Goal: Information Seeking & Learning: Learn about a topic

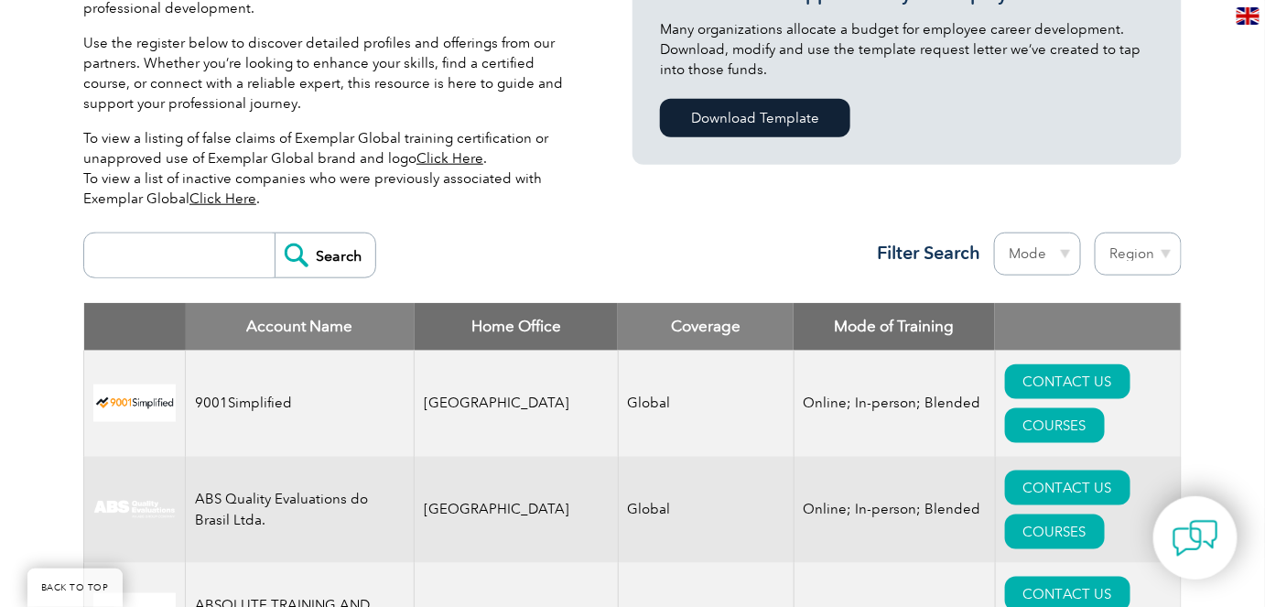
scroll to position [709, 0]
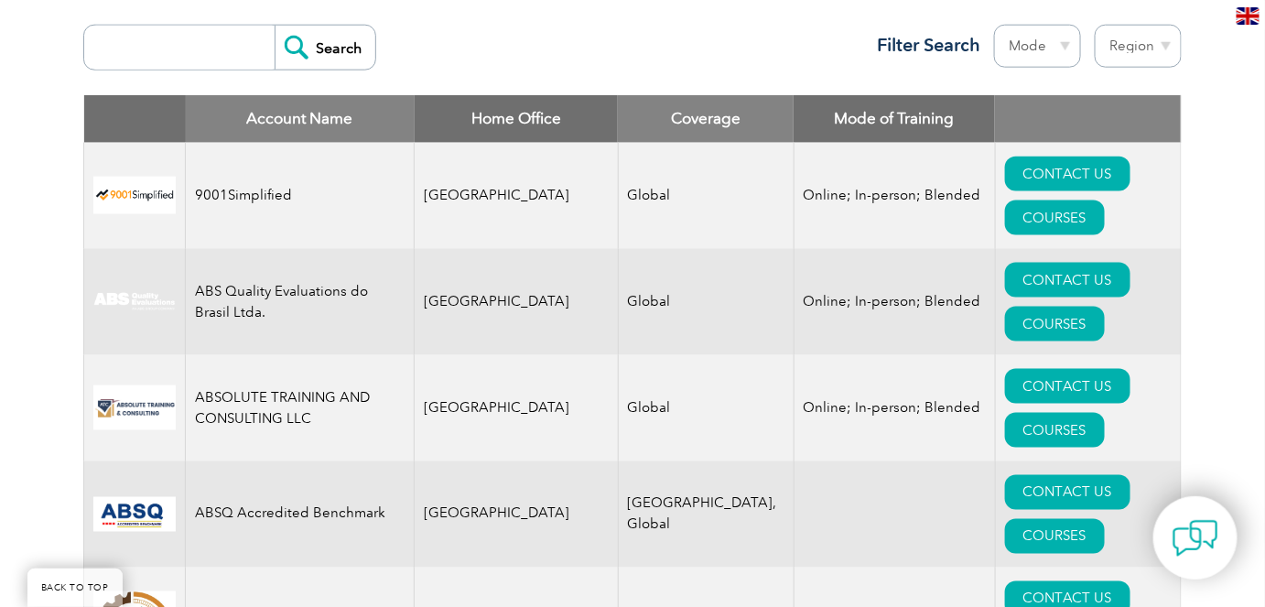
click at [1062, 47] on select "Mode Online In-person Blended" at bounding box center [1037, 46] width 87 height 43
click at [1135, 47] on select "Region Australia Bahrain Bangladesh Brazil Canada Colombia Dominican Republic E…" at bounding box center [1138, 46] width 87 height 43
select select "[GEOGRAPHIC_DATA]"
click at [1095, 25] on select "Region Australia Bahrain Bangladesh Brazil Canada Colombia Dominican Republic E…" at bounding box center [1138, 46] width 87 height 43
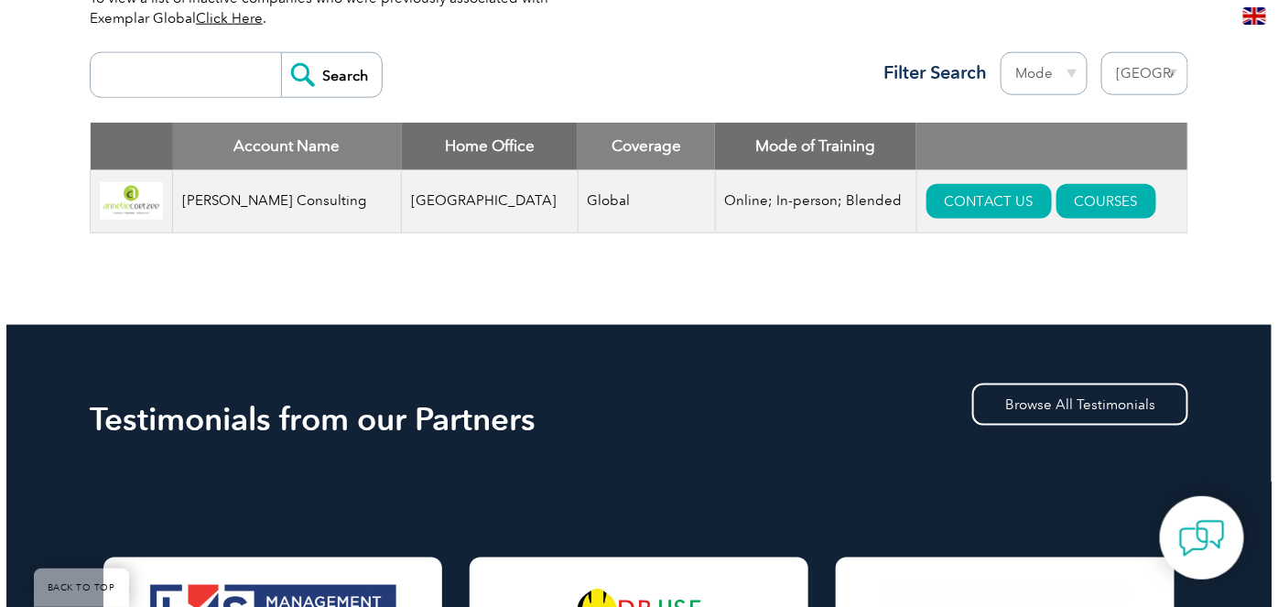
scroll to position [582, 0]
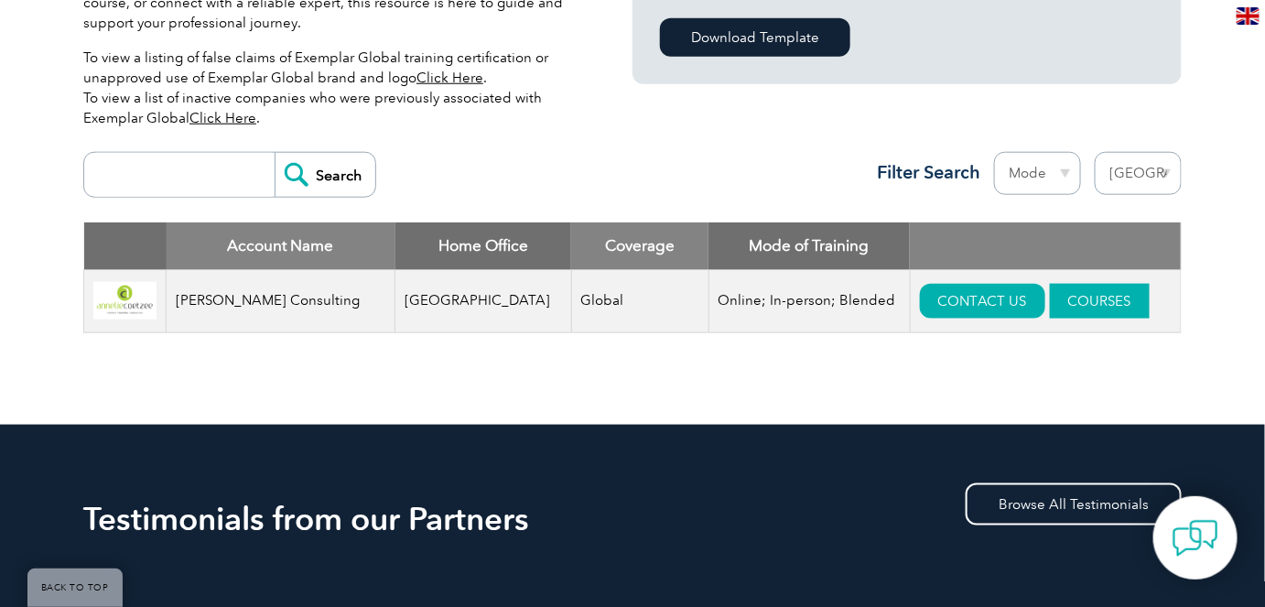
click at [1067, 298] on link "COURSES" at bounding box center [1100, 301] width 100 height 35
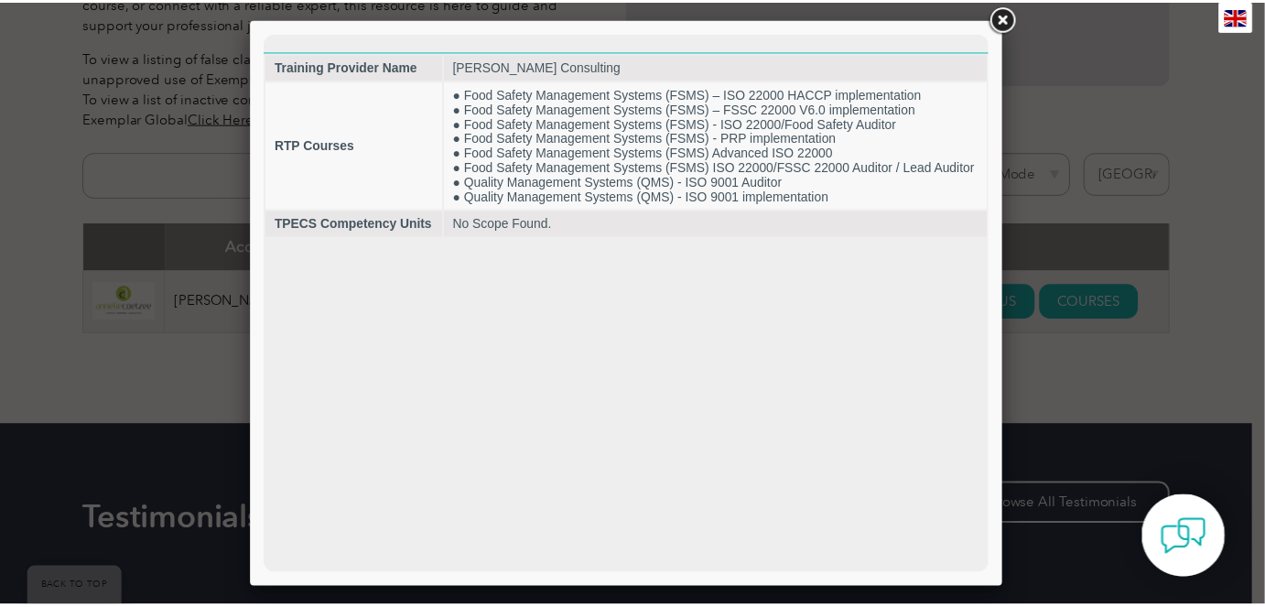
scroll to position [0, 0]
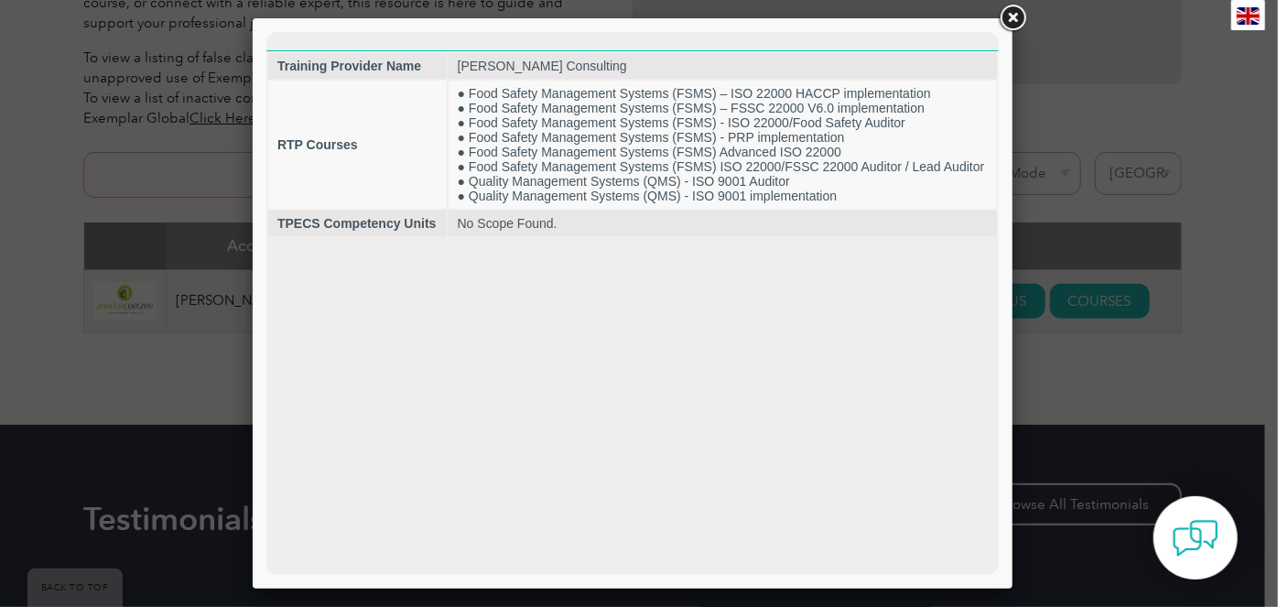
click at [1017, 19] on link at bounding box center [1012, 18] width 33 height 33
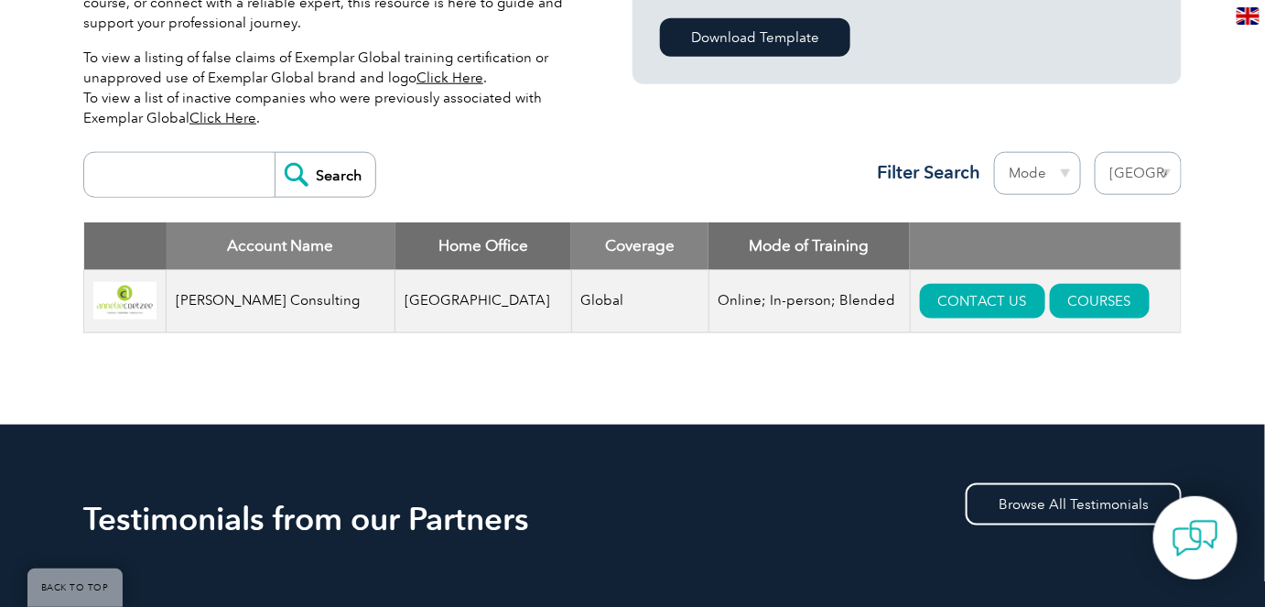
click at [1120, 178] on select "Region Australia Bahrain Bangladesh Brazil Canada Colombia Dominican Republic E…" at bounding box center [1138, 173] width 87 height 43
select select "[GEOGRAPHIC_DATA]"
click at [1095, 152] on select "Region Australia Bahrain Bangladesh Brazil Canada Colombia Dominican Republic E…" at bounding box center [1138, 173] width 87 height 43
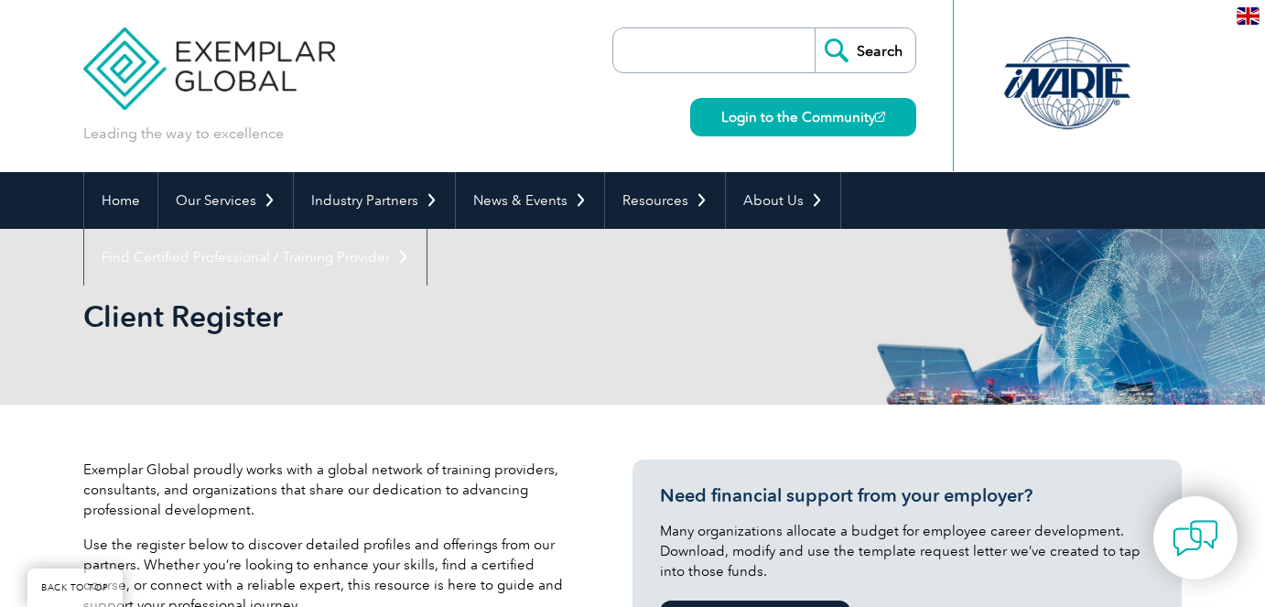
select select "[GEOGRAPHIC_DATA]"
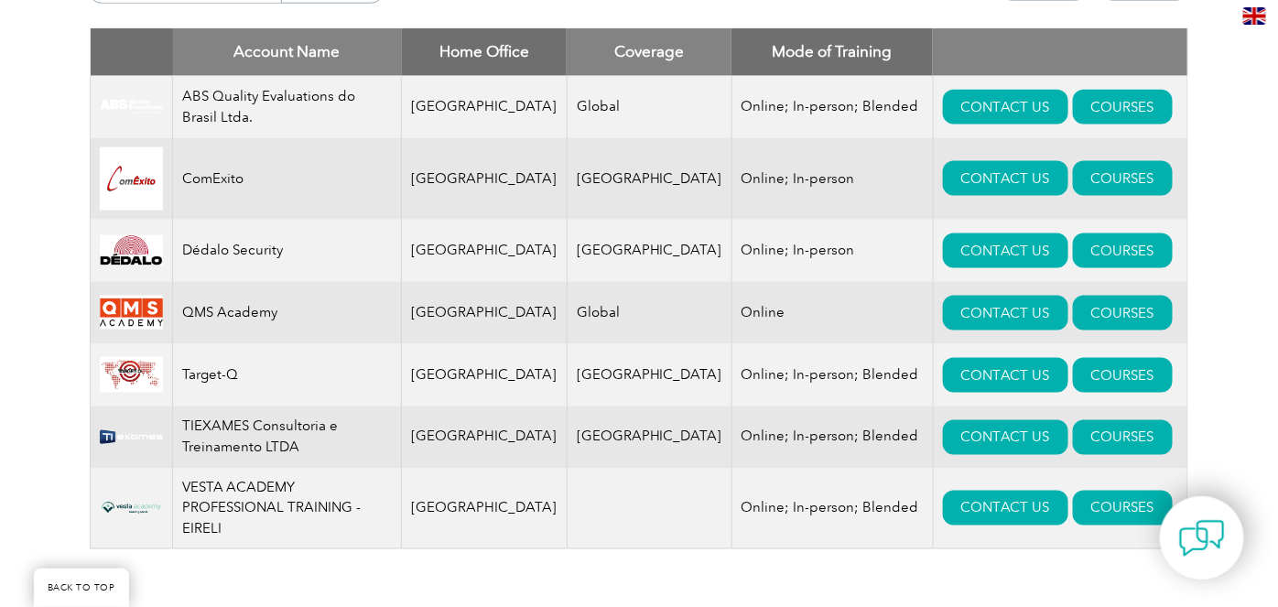
scroll to position [763, 0]
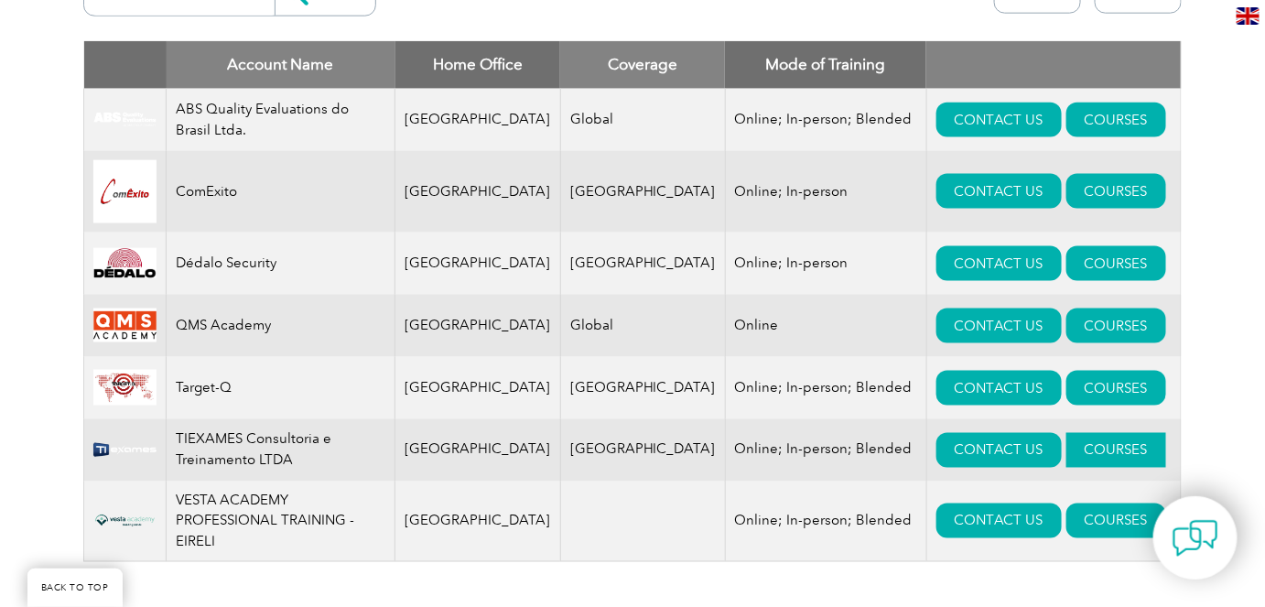
click at [1066, 452] on link "COURSES" at bounding box center [1116, 450] width 100 height 35
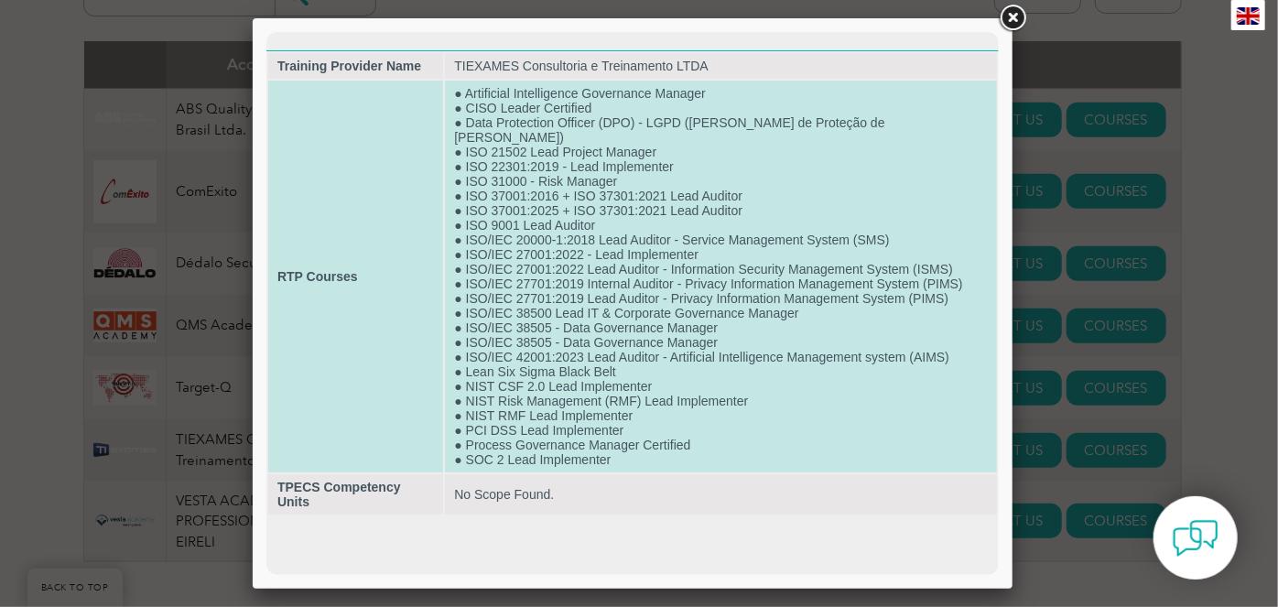
scroll to position [0, 0]
drag, startPoint x: 529, startPoint y: 148, endPoint x: 472, endPoint y: 149, distance: 56.7
click at [472, 149] on td "● Artificial Intelligence Governance Manager ● CISO Leader Certified ● Data Pro…" at bounding box center [720, 276] width 552 height 392
copy td "ISO 22301"
click at [560, 155] on td "● Artificial Intelligence Governance Manager ● CISO Leader Certified ● Data Pro…" at bounding box center [720, 276] width 552 height 392
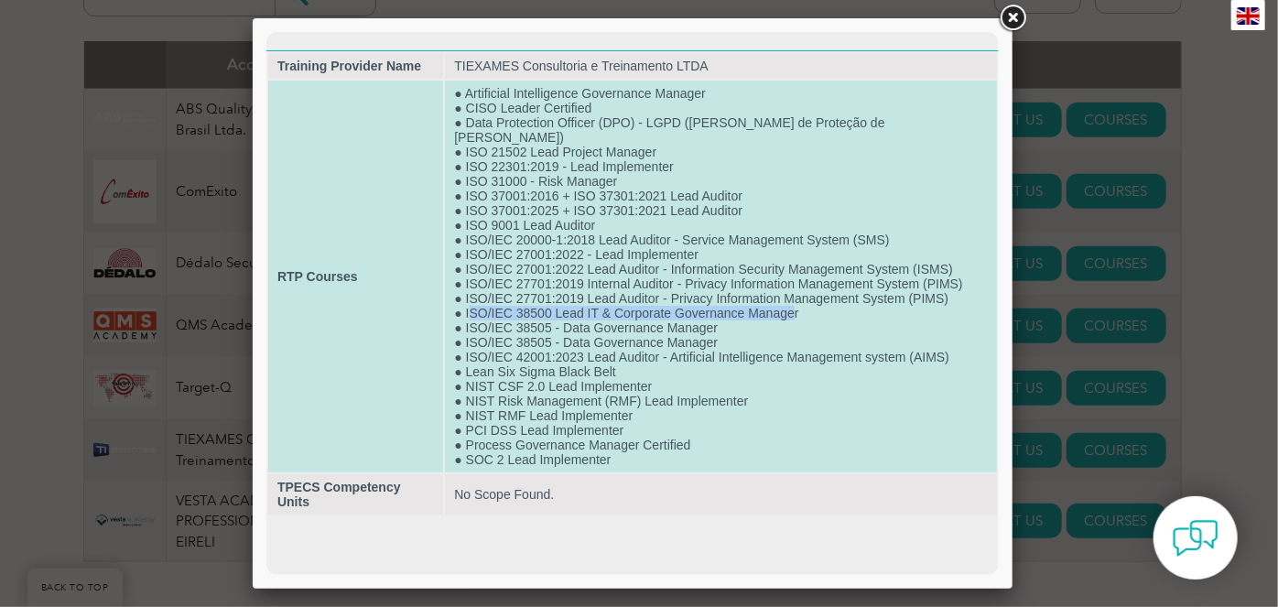
drag, startPoint x: 802, startPoint y: 296, endPoint x: 475, endPoint y: 295, distance: 326.7
click at [475, 295] on td "● Artificial Intelligence Governance Manager ● CISO Leader Certified ● Data Pro…" at bounding box center [720, 276] width 552 height 392
click at [504, 307] on td "● Artificial Intelligence Governance Manager ● CISO Leader Certified ● Data Pro…" at bounding box center [720, 276] width 552 height 392
drag, startPoint x: 471, startPoint y: 294, endPoint x: 814, endPoint y: 297, distance: 342.3
click at [814, 297] on td "● Artificial Intelligence Governance Manager ● CISO Leader Certified ● Data Pro…" at bounding box center [720, 276] width 552 height 392
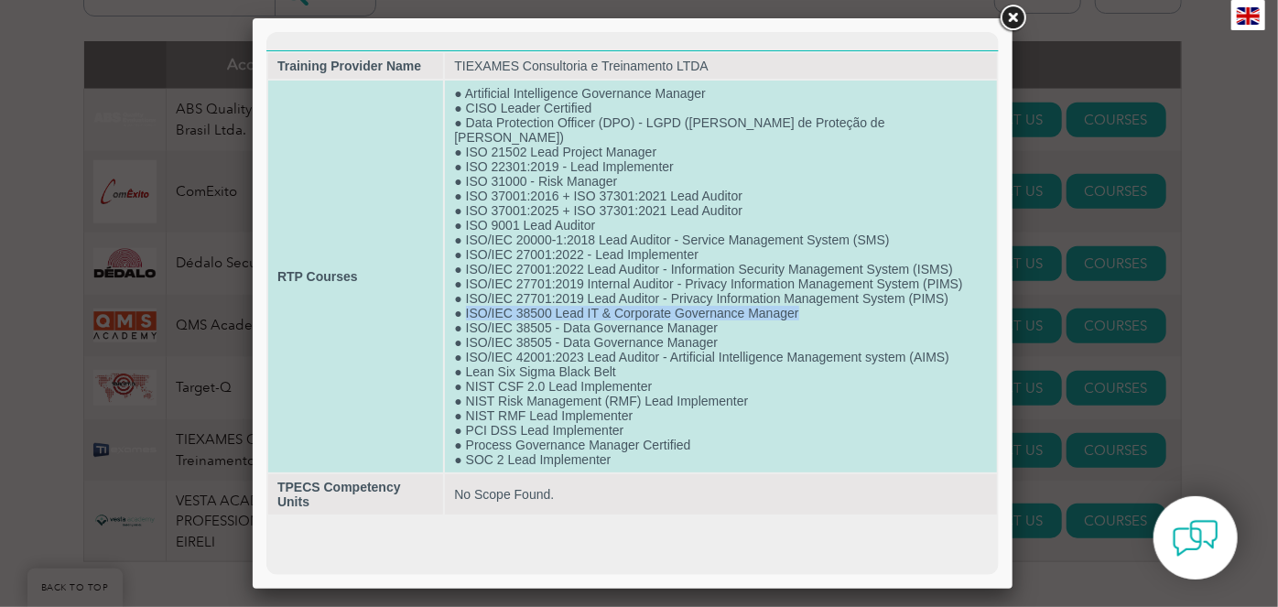
copy td "ISO/IEC 38500 Lead IT & Corporate Governance Manager"
click at [560, 321] on td "● Artificial Intelligence Governance Manager ● CISO Leader Certified ● Data Pro…" at bounding box center [720, 276] width 552 height 392
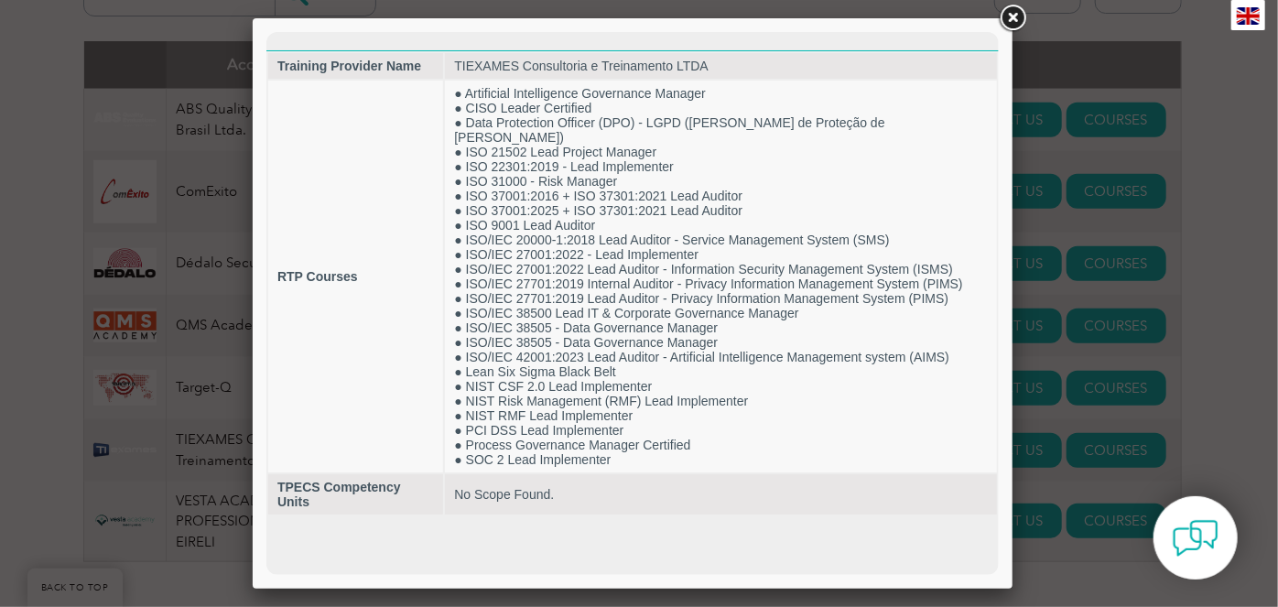
click at [585, 515] on html "Training Provider Name TIEXAMES Consultoria e Treinamento LTDA RTP Courses ● Ar…" at bounding box center [631, 273] width 732 height 484
click at [1013, 27] on link at bounding box center [1012, 18] width 33 height 33
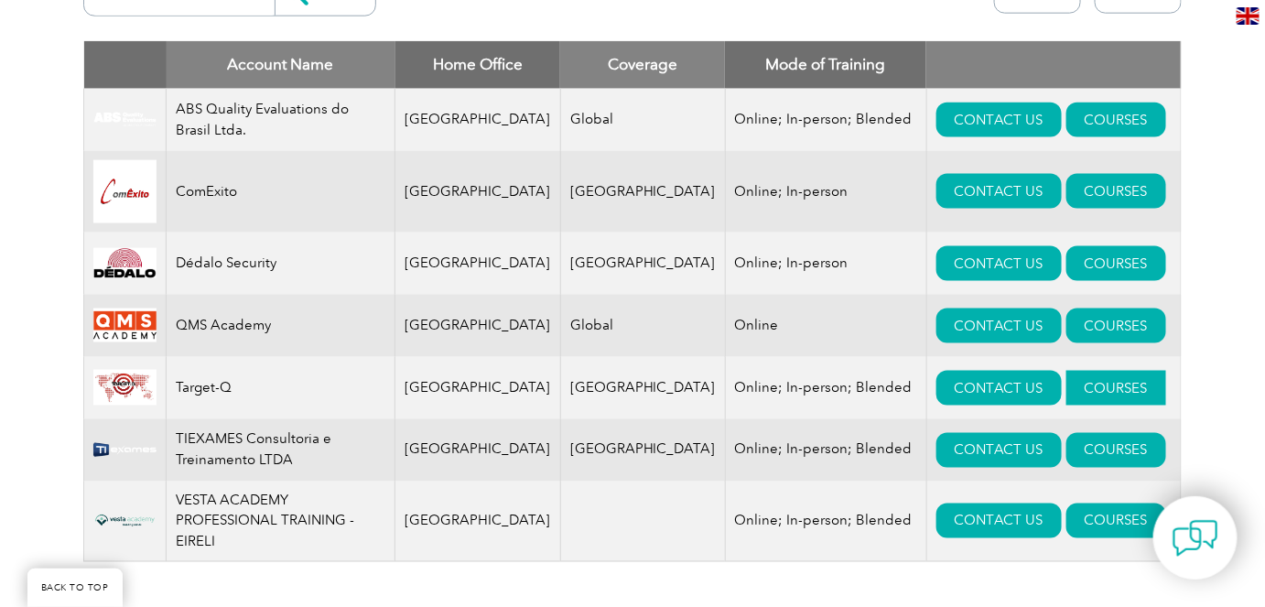
click at [1066, 392] on link "COURSES" at bounding box center [1116, 388] width 100 height 35
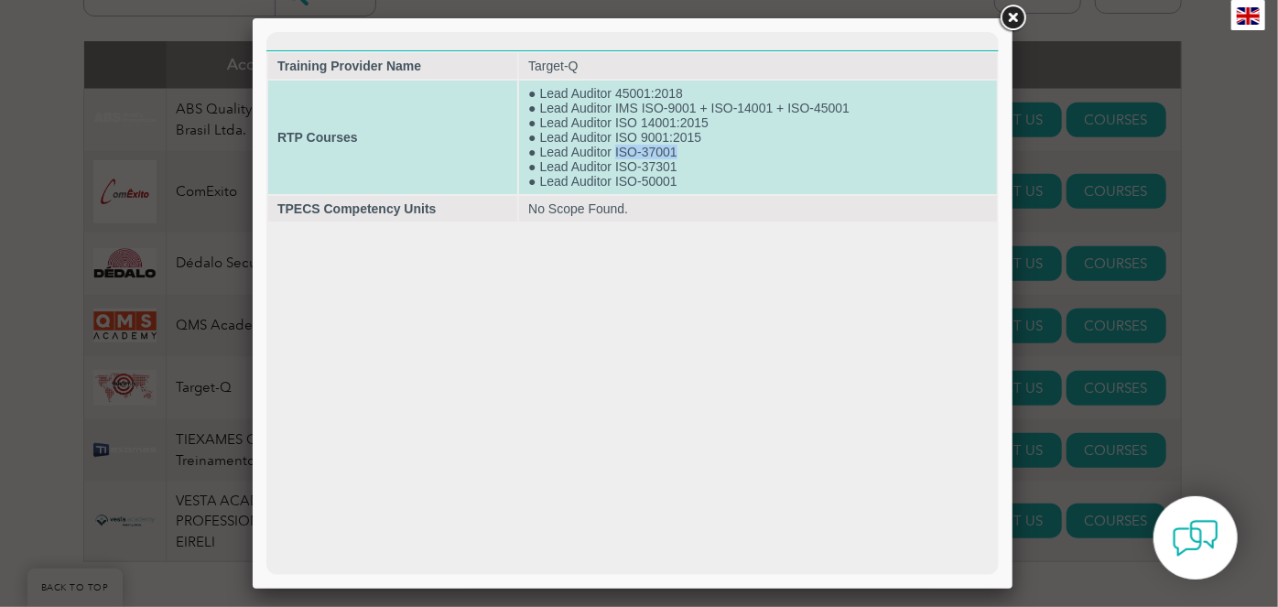
drag, startPoint x: 677, startPoint y: 148, endPoint x: 614, endPoint y: 148, distance: 63.1
click at [614, 148] on td "● Lead Auditor 45001:2018 ● Lead Auditor IMS ISO-9001 + ISO-14001 + ISO-45001 ●…" at bounding box center [757, 136] width 478 height 113
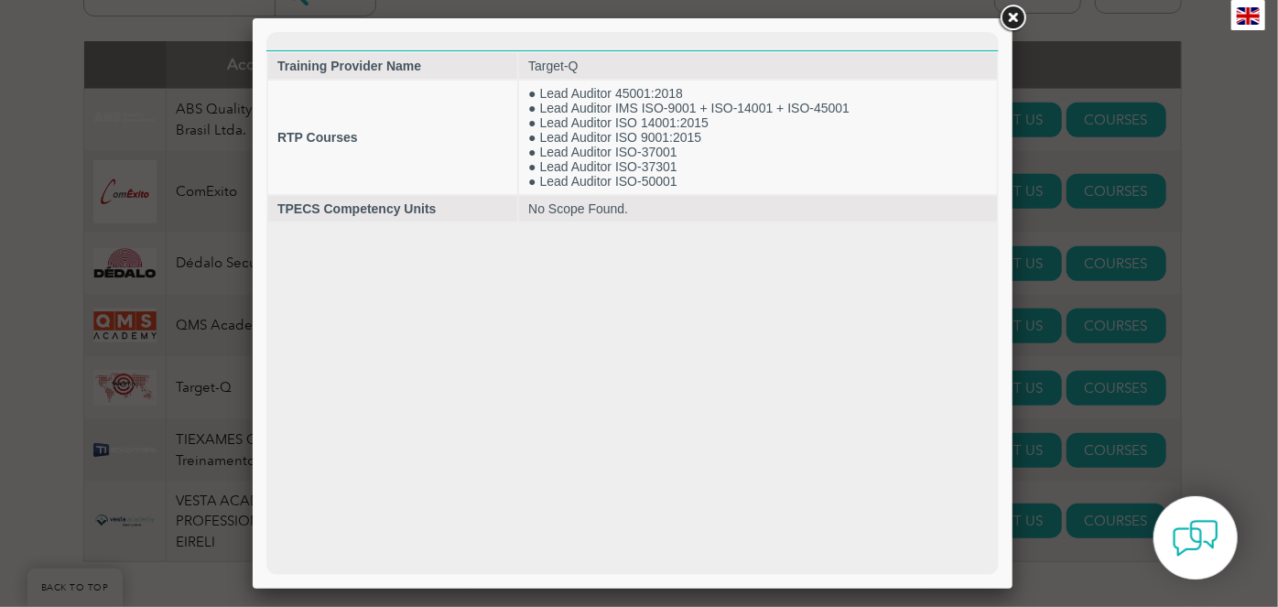
click at [560, 222] on html "Training Provider Name Target-Q RTP Courses ● Lead Auditor 45001:2018 ● Lead Au…" at bounding box center [631, 126] width 732 height 191
click at [1016, 17] on link at bounding box center [1012, 18] width 33 height 33
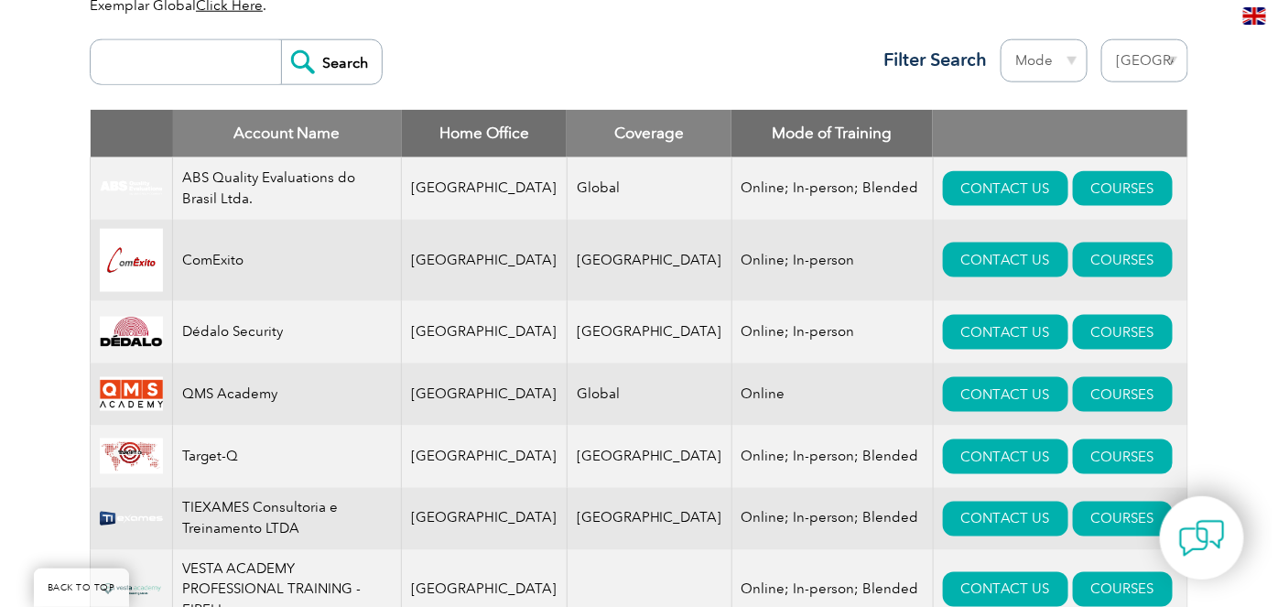
scroll to position [598, 0]
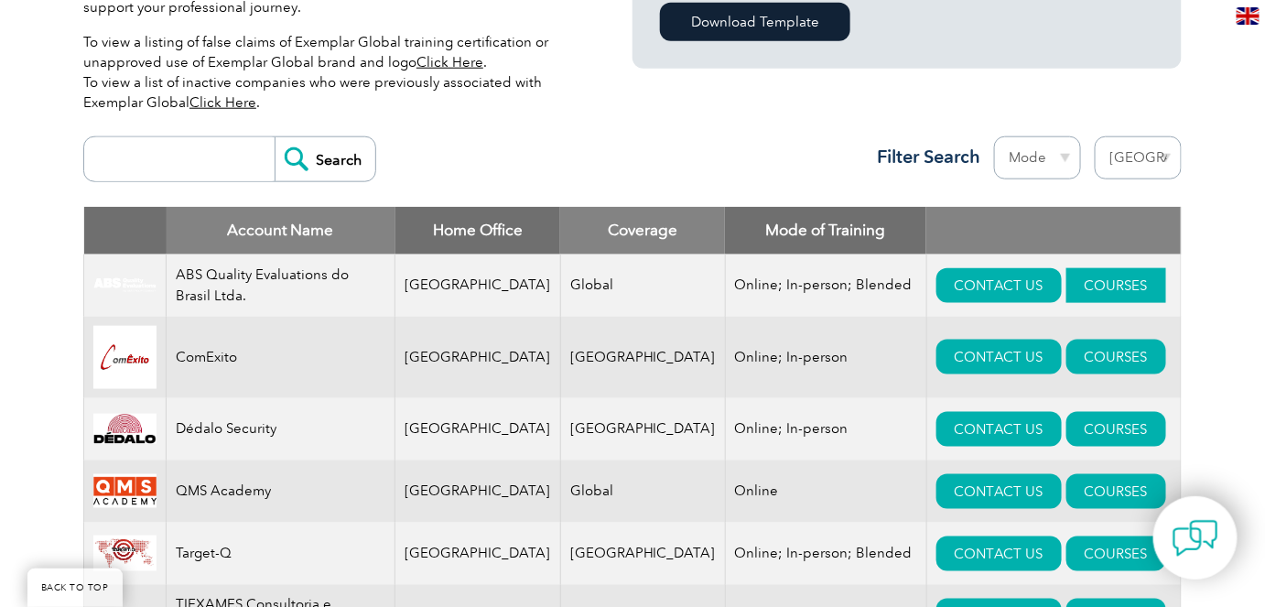
click at [1078, 279] on link "COURSES" at bounding box center [1116, 285] width 100 height 35
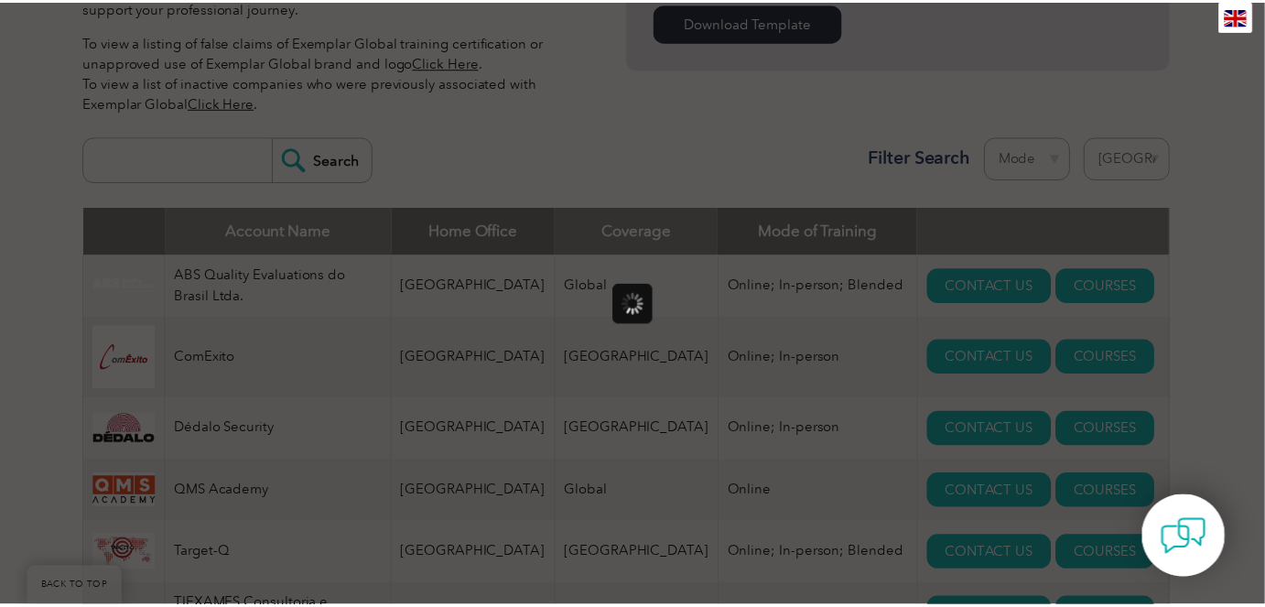
scroll to position [0, 0]
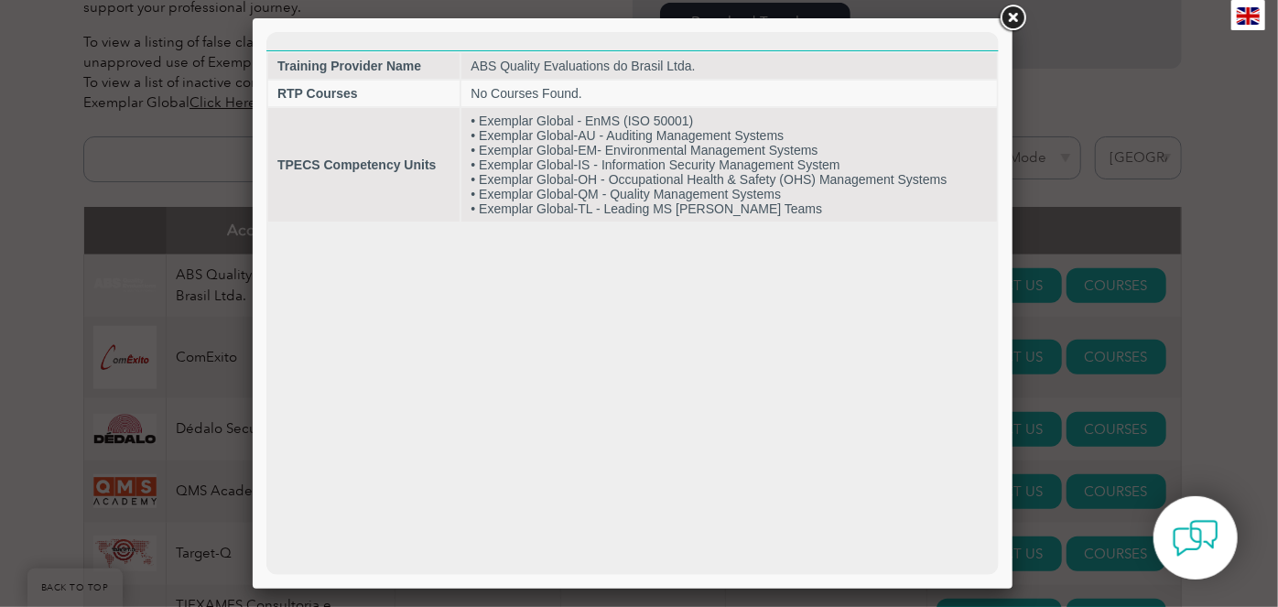
click at [1014, 16] on link at bounding box center [1012, 18] width 33 height 33
